Goal: Task Accomplishment & Management: Manage account settings

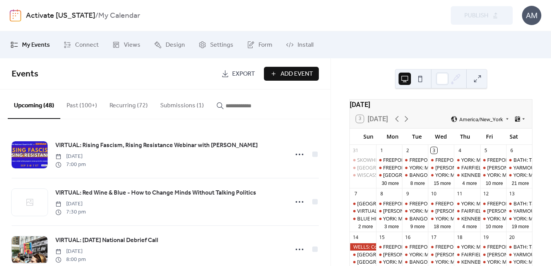
click at [179, 104] on button "Submissions (1)" at bounding box center [182, 104] width 56 height 29
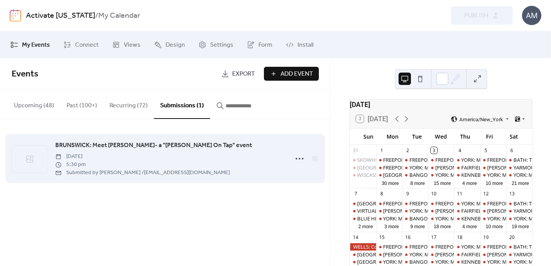
click at [172, 145] on span "BRUNSWICK: Meet [PERSON_NAME]- a "[PERSON_NAME] On Tap" event" at bounding box center [153, 145] width 196 height 9
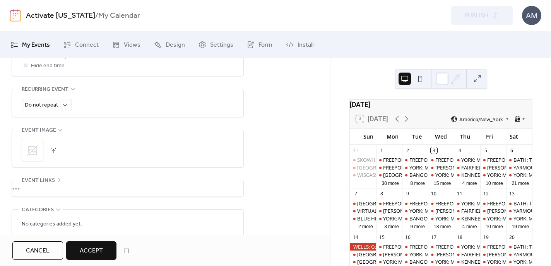
scroll to position [387, 0]
click at [93, 254] on span "Accept" at bounding box center [91, 251] width 23 height 9
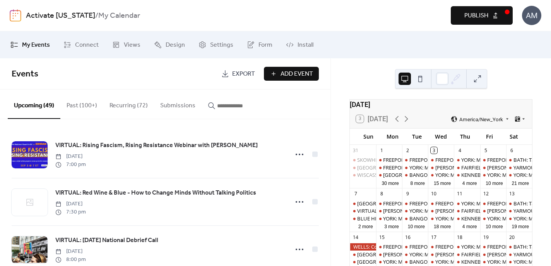
click at [484, 16] on span "Publish" at bounding box center [476, 15] width 24 height 9
click at [418, 230] on button "10 more" at bounding box center [415, 226] width 23 height 7
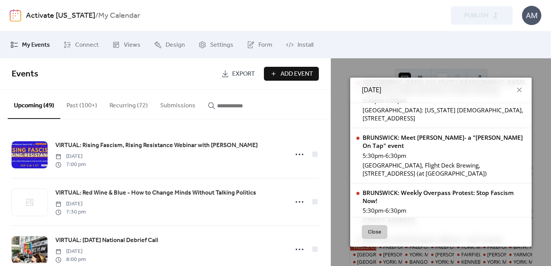
scroll to position [275, 0]
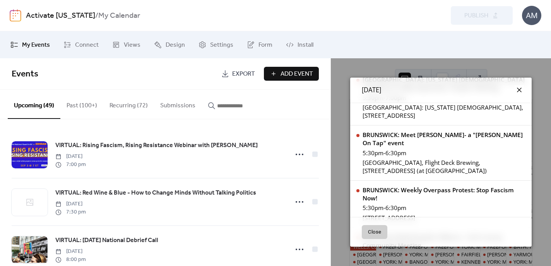
click at [517, 89] on icon at bounding box center [519, 90] width 5 height 5
